Goal: Information Seeking & Learning: Learn about a topic

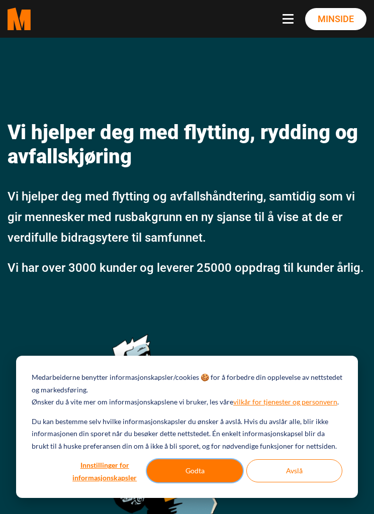
click at [221, 463] on button "Godta" at bounding box center [195, 470] width 96 height 23
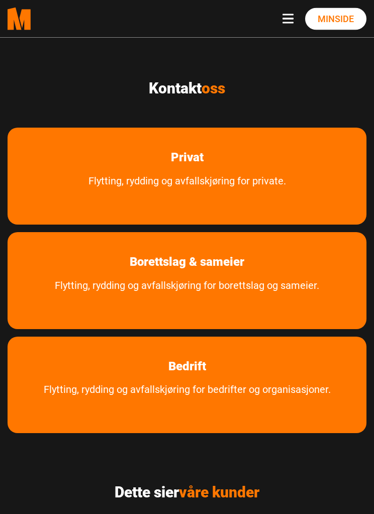
scroll to position [673, 0]
click at [321, 278] on link "Flytting, rydding og avfallskjøring for borettslag og sameier." at bounding box center [187, 293] width 294 height 32
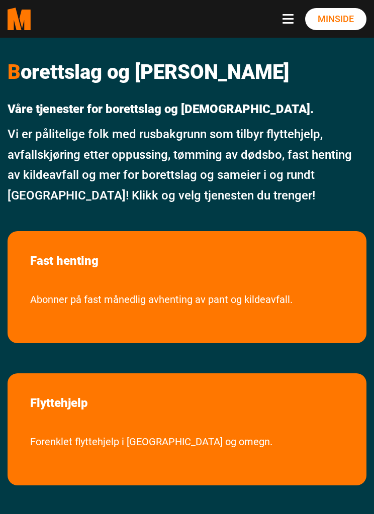
click at [60, 276] on link "Fast henting" at bounding box center [64, 261] width 98 height 45
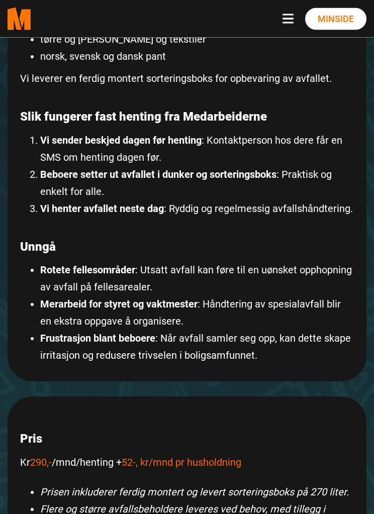
scroll to position [371, 0]
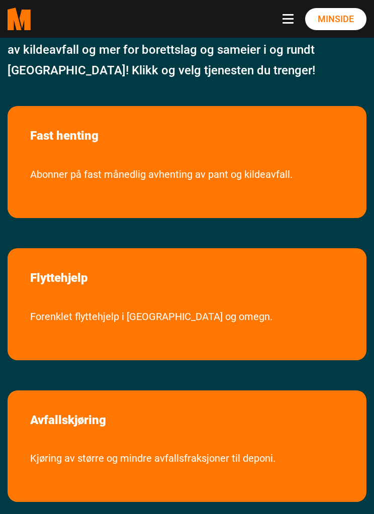
scroll to position [119, 0]
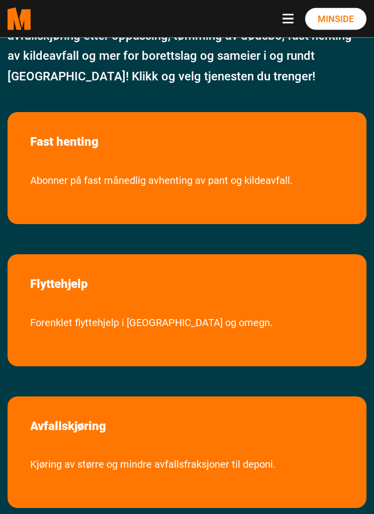
click at [286, 187] on link "Abonner på fast månedlig avhenting av pant og kildeavfall." at bounding box center [161, 188] width 292 height 32
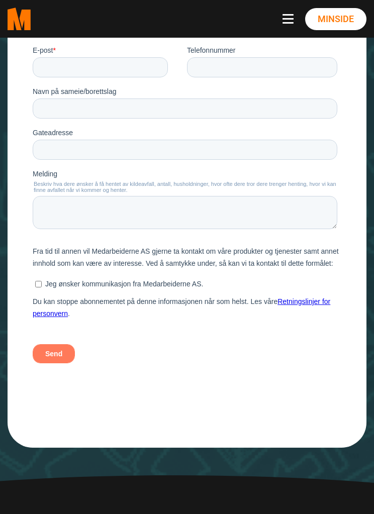
scroll to position [1118, 0]
